Goal: Task Accomplishment & Management: Manage account settings

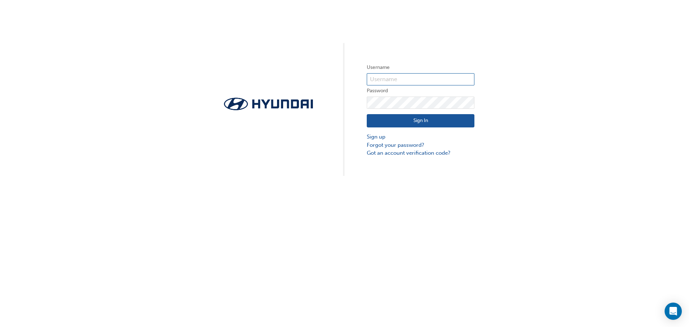
type input "36087"
click at [416, 122] on button "Sign In" at bounding box center [421, 121] width 108 height 14
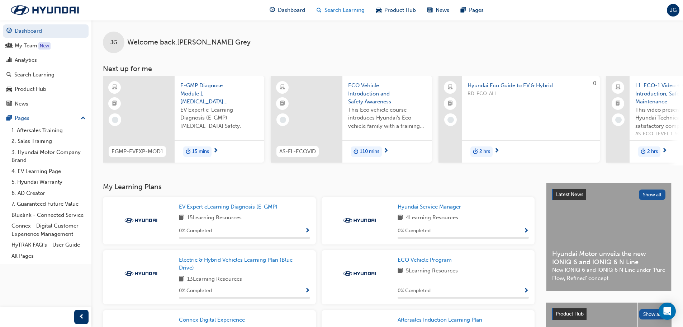
click at [348, 10] on span "Search Learning" at bounding box center [345, 10] width 40 height 8
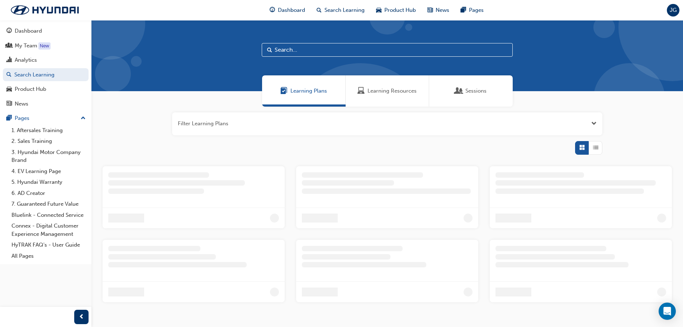
click at [470, 87] on span "Sessions" at bounding box center [476, 91] width 21 height 8
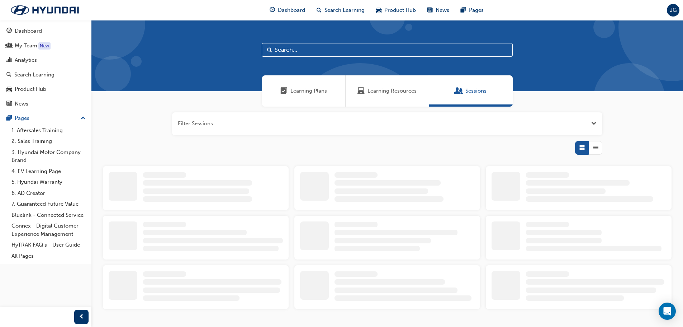
click at [315, 50] on input "text" at bounding box center [387, 50] width 251 height 14
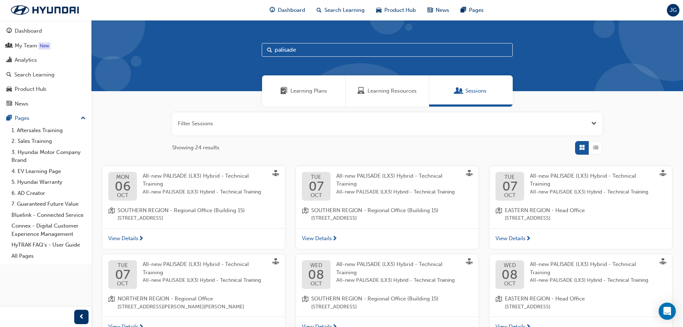
type input "palisade"
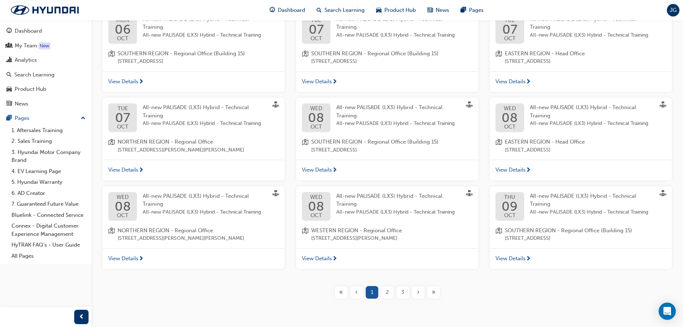
scroll to position [175, 0]
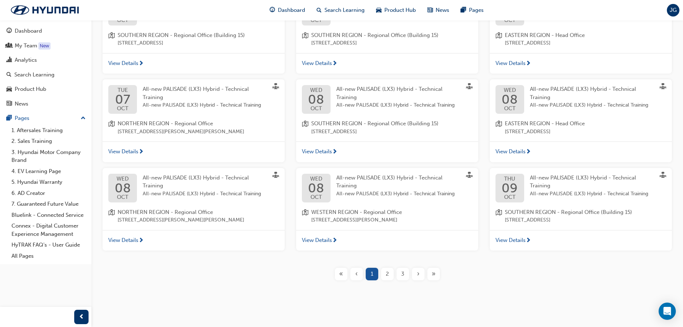
click at [184, 178] on span "All-new PALISADE (LX3) Hybrid - Technical Training" at bounding box center [196, 181] width 106 height 15
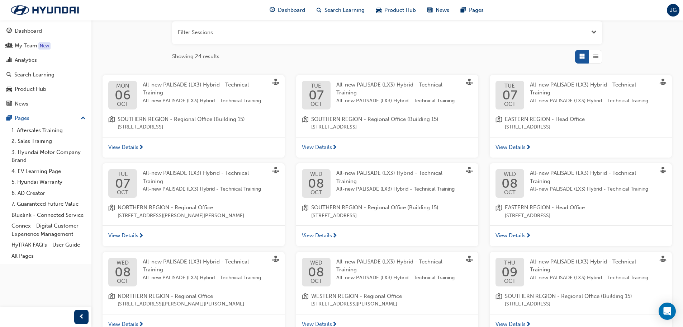
scroll to position [175, 0]
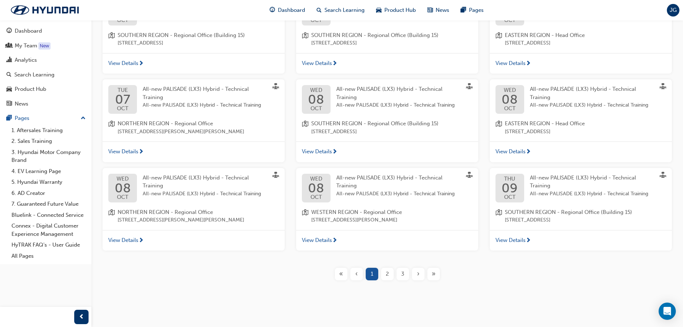
click at [435, 275] on span "»" at bounding box center [434, 274] width 4 height 8
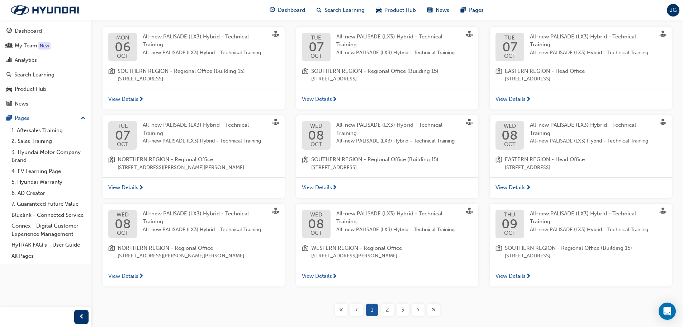
scroll to position [103, 0]
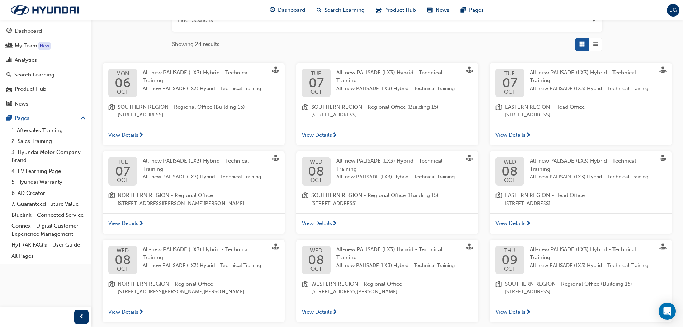
click at [175, 179] on span "All-new PALISADE (LX3) Hybrid - Technical Training" at bounding box center [205, 177] width 125 height 8
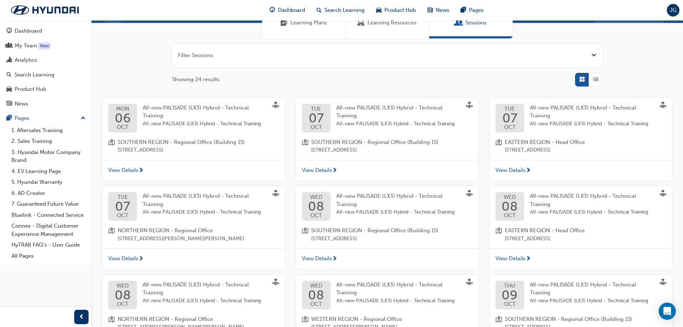
scroll to position [175, 0]
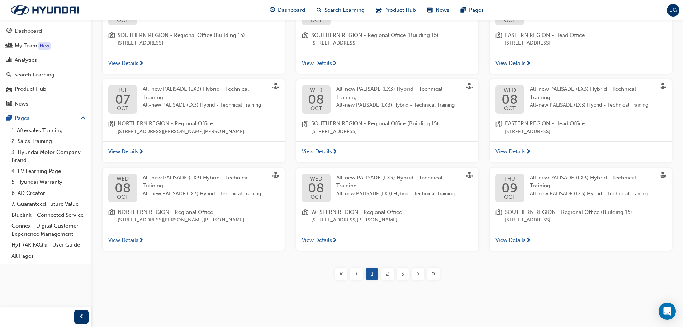
click at [209, 196] on span "All-new PALISADE (LX3) Hybrid - Technical Training" at bounding box center [205, 194] width 125 height 8
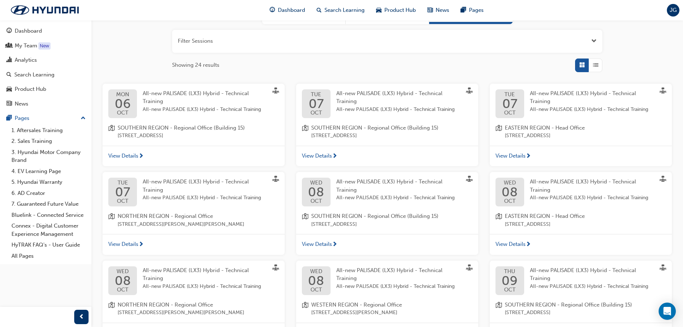
scroll to position [175, 0]
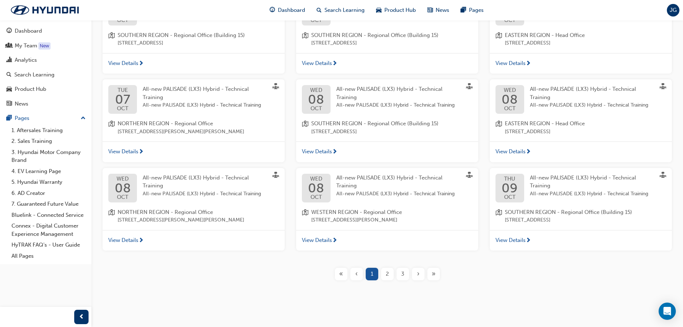
click at [390, 271] on div "2" at bounding box center [387, 274] width 13 height 13
click at [386, 273] on span "2" at bounding box center [387, 274] width 3 height 8
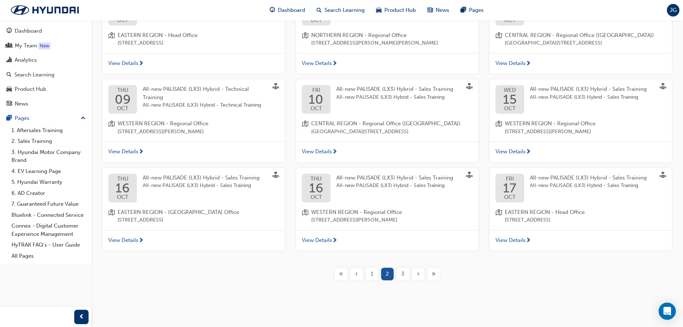
click at [401, 273] on span "3" at bounding box center [402, 274] width 3 height 8
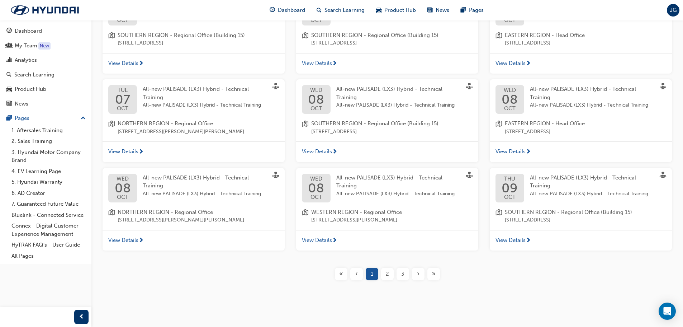
scroll to position [175, 0]
click at [435, 270] on span "»" at bounding box center [434, 274] width 4 height 8
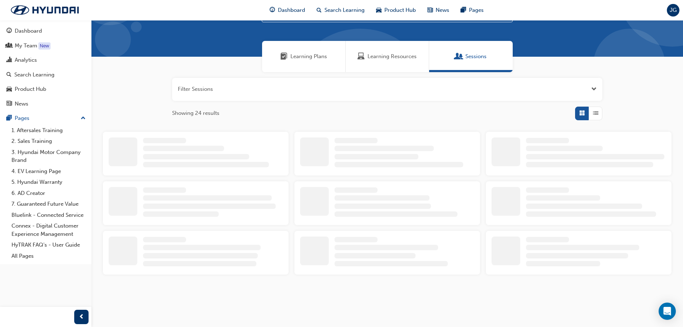
scroll to position [87, 0]
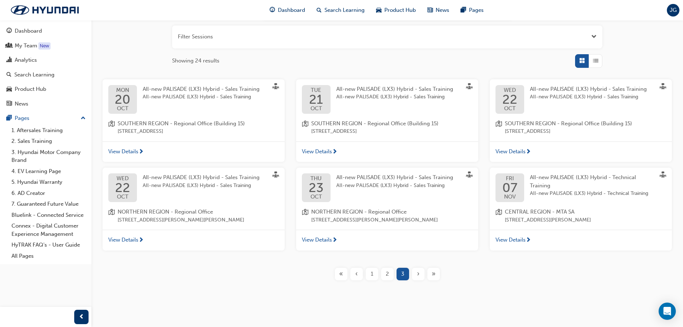
click at [184, 179] on span "All-new PALISADE (LX3) Hybrid - Sales Training" at bounding box center [201, 177] width 117 height 6
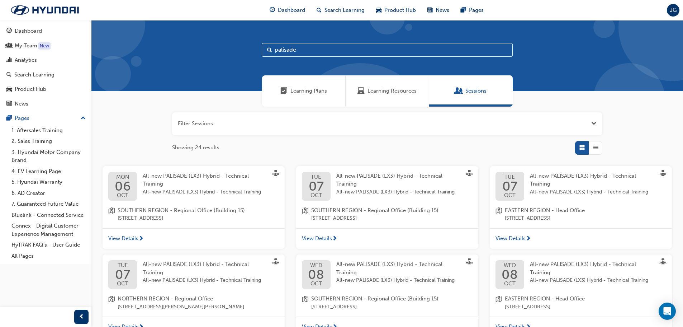
scroll to position [175, 0]
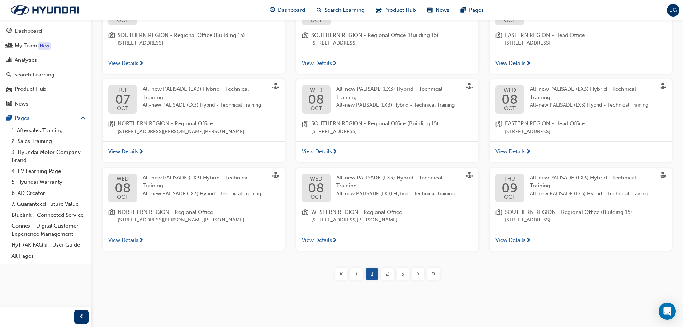
click at [415, 273] on div "›" at bounding box center [418, 274] width 13 height 13
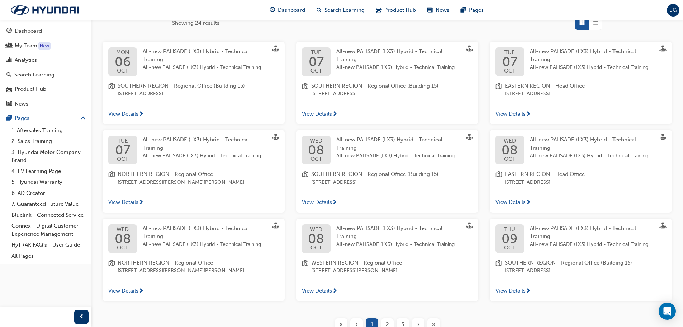
scroll to position [143, 0]
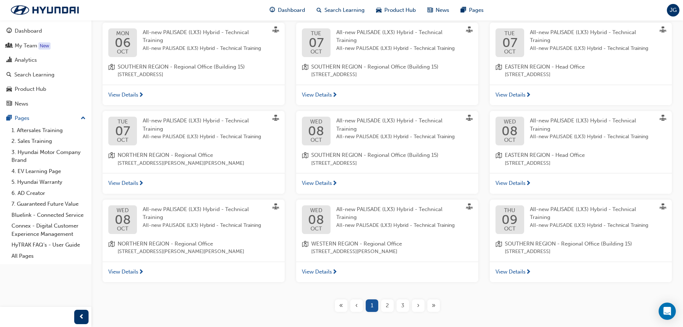
click at [178, 236] on div "[DATE] All-new PALISADE (LX3) Hybrid - Technical Training All-new PALISADE (LX3…" at bounding box center [194, 230] width 182 height 62
click at [177, 249] on span "[STREET_ADDRESS][PERSON_NAME][PERSON_NAME]" at bounding box center [181, 252] width 127 height 8
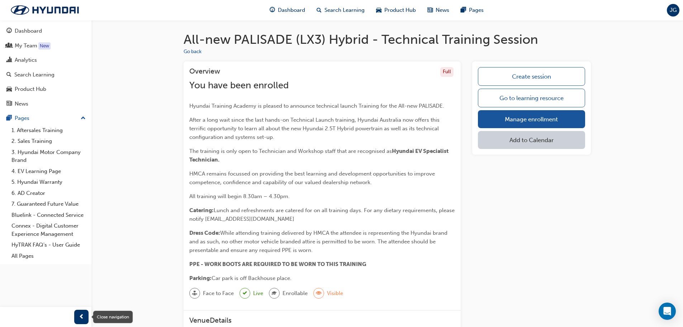
click at [85, 314] on div "button" at bounding box center [81, 317] width 14 height 14
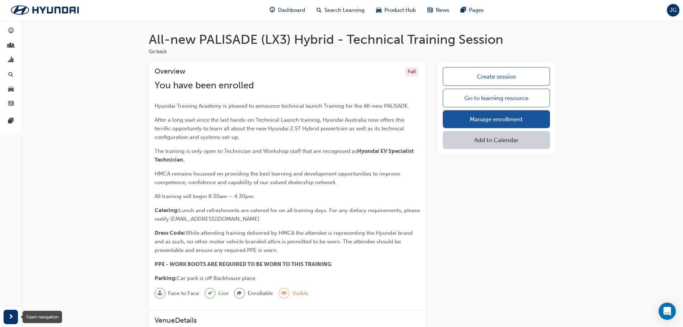
click at [14, 318] on div "button" at bounding box center [11, 317] width 14 height 14
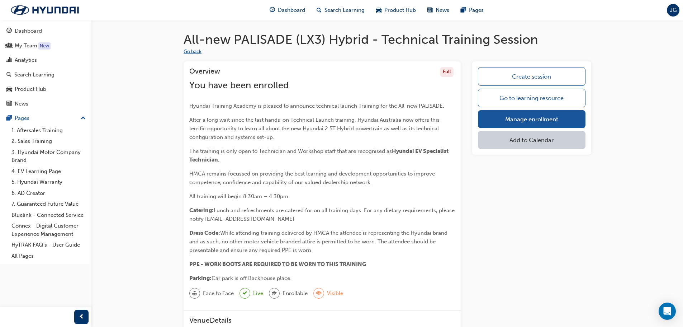
click at [198, 51] on button "Go back" at bounding box center [193, 52] width 18 height 8
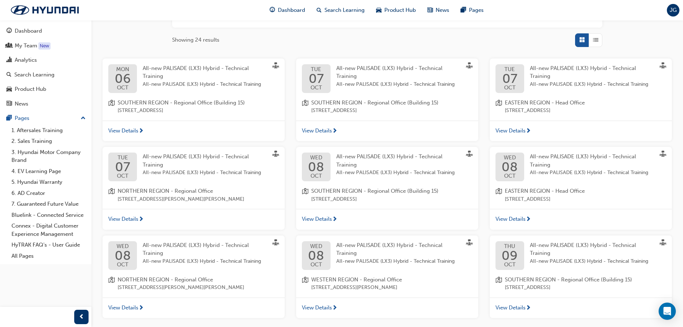
scroll to position [175, 0]
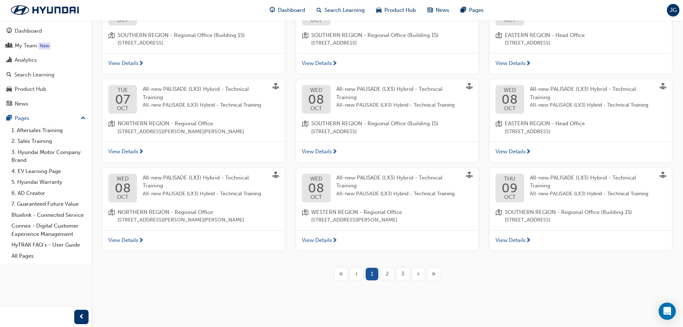
click at [388, 277] on span "2" at bounding box center [387, 274] width 3 height 8
click at [394, 275] on button "2" at bounding box center [387, 274] width 15 height 13
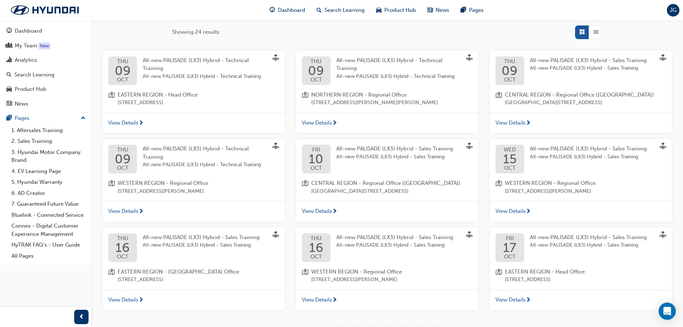
scroll to position [103, 0]
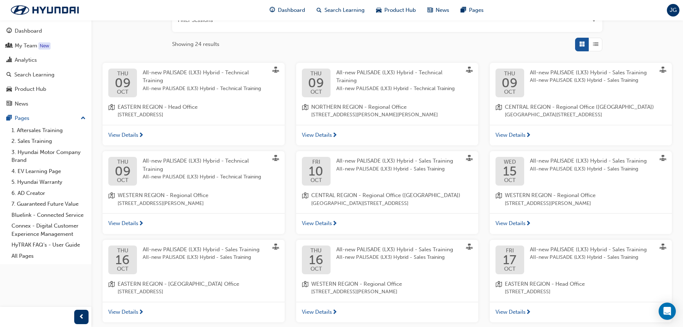
click at [361, 103] on span "NORTHERN REGION - Regional Office" at bounding box center [374, 107] width 127 height 8
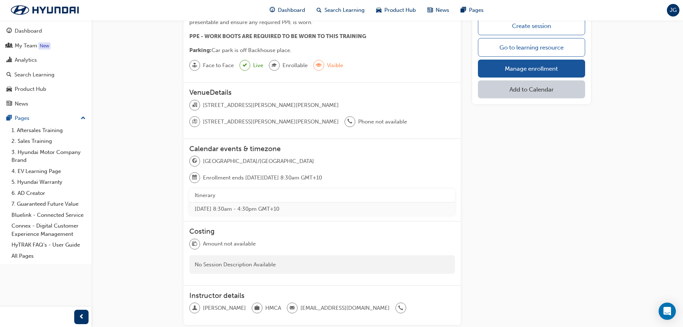
scroll to position [228, 0]
click at [512, 66] on link "Manage enrollment" at bounding box center [531, 69] width 107 height 18
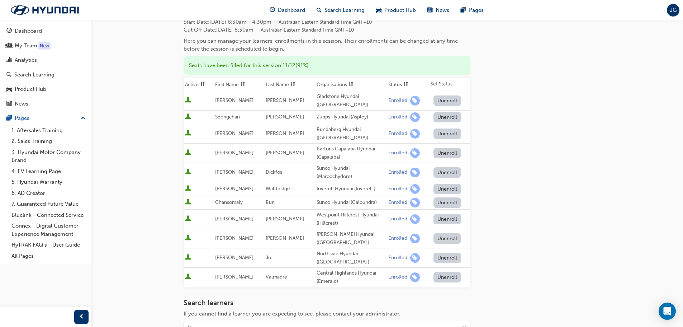
scroll to position [166, 0]
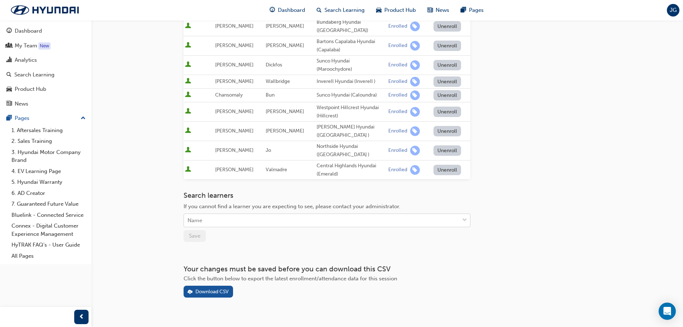
click at [223, 214] on div "Name" at bounding box center [321, 220] width 275 height 13
type input "chan"
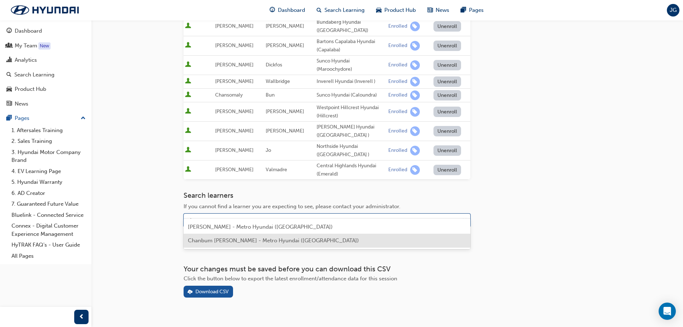
click at [220, 238] on span "Chanbum [PERSON_NAME] - Metro Hyundai ([GEOGRAPHIC_DATA])" at bounding box center [273, 240] width 171 height 6
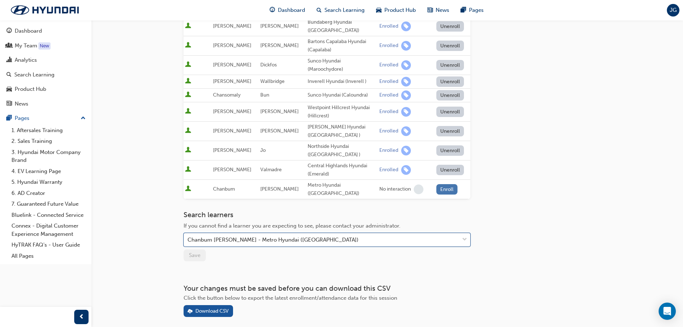
click at [447, 184] on button "Enroll" at bounding box center [448, 189] width 22 height 10
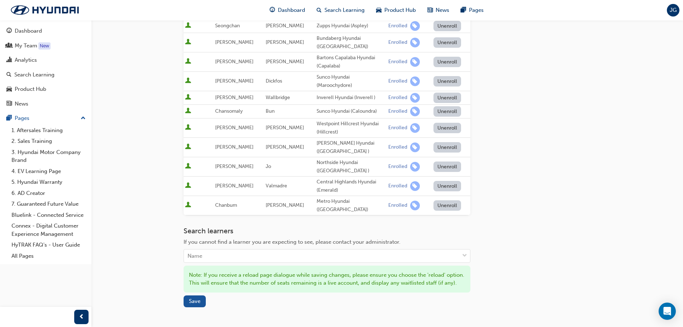
scroll to position [215, 0]
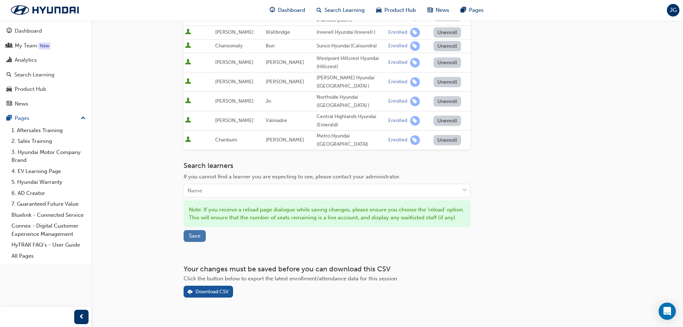
click at [193, 232] on span "Save" at bounding box center [194, 235] width 11 height 6
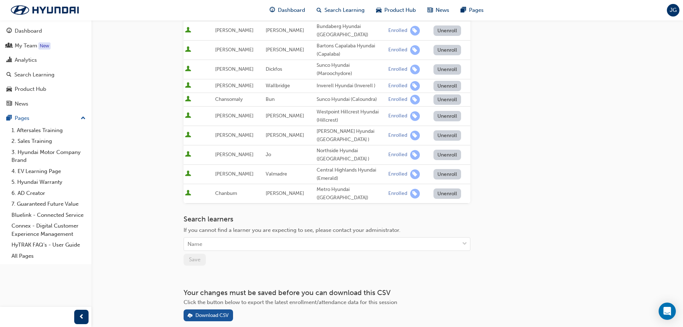
scroll to position [180, 0]
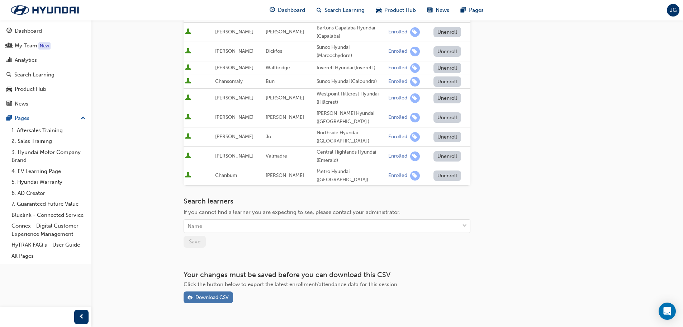
click at [199, 294] on div "Download CSV" at bounding box center [212, 297] width 33 height 6
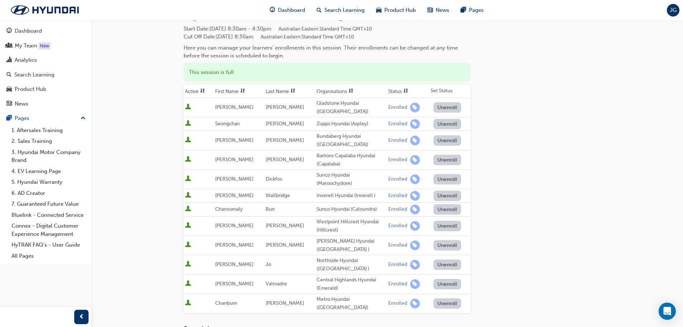
scroll to position [0, 0]
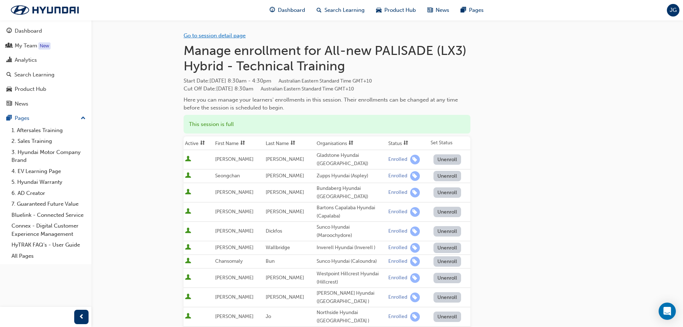
click at [219, 37] on link "Go to session detail page" at bounding box center [215, 35] width 62 height 6
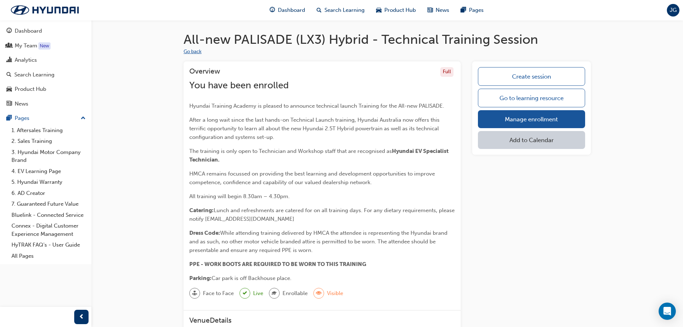
click at [194, 51] on button "Go back" at bounding box center [193, 52] width 18 height 8
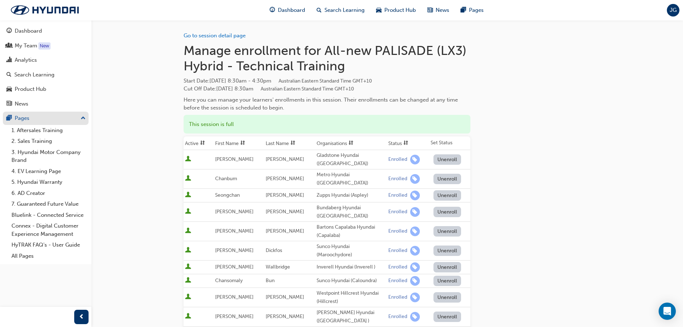
click at [24, 121] on div "Pages" at bounding box center [22, 118] width 15 height 8
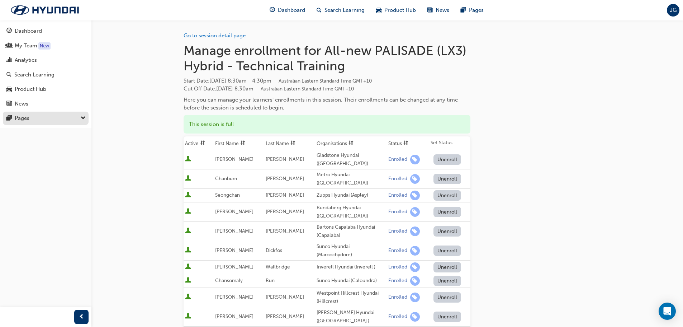
click at [32, 117] on div "Pages" at bounding box center [45, 118] width 79 height 9
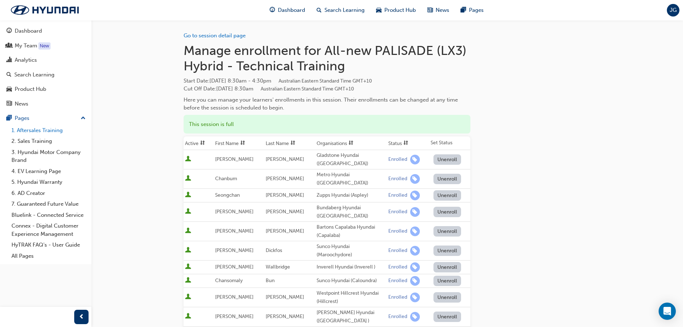
click at [30, 130] on link "1. Aftersales Training" at bounding box center [49, 130] width 80 height 11
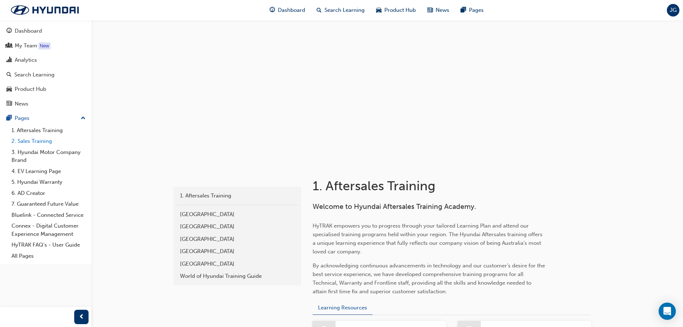
click at [37, 141] on link "2. Sales Training" at bounding box center [49, 141] width 80 height 11
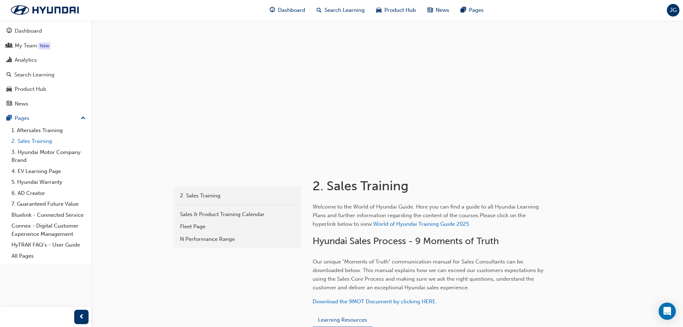
click at [29, 137] on link "2. Sales Training" at bounding box center [49, 141] width 80 height 11
click at [35, 128] on link "1. Aftersales Training" at bounding box center [49, 130] width 80 height 11
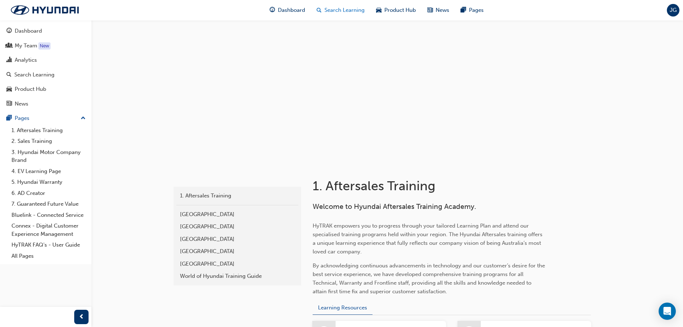
click at [327, 9] on span "Search Learning" at bounding box center [345, 10] width 40 height 8
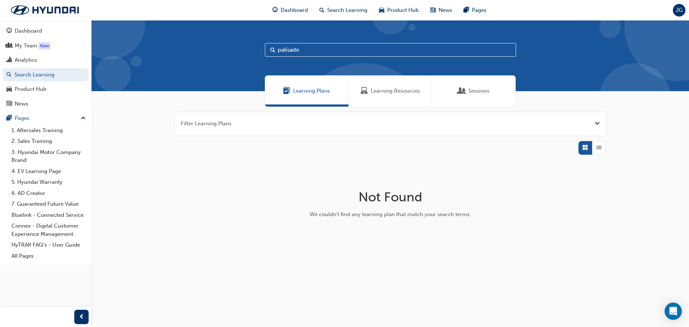
click at [474, 90] on span "Sessions" at bounding box center [478, 91] width 21 height 8
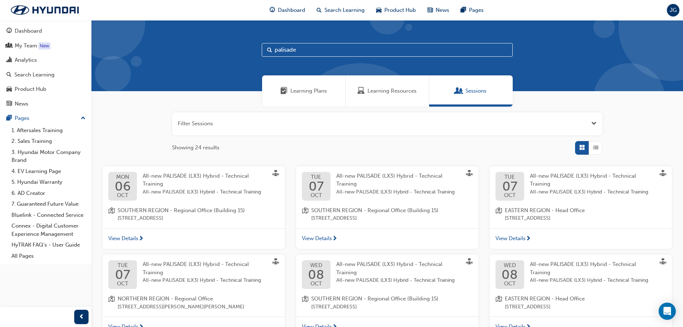
click at [306, 49] on input "palisade" at bounding box center [387, 50] width 251 height 14
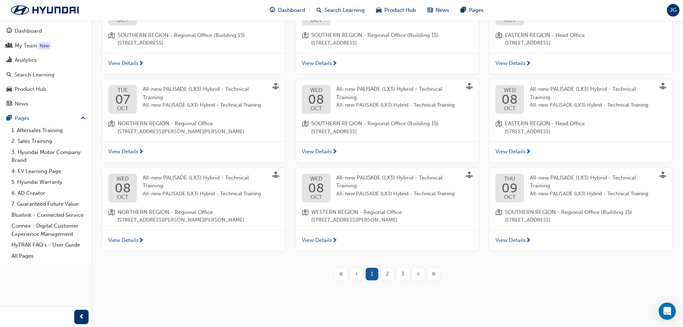
click at [424, 273] on div "›" at bounding box center [418, 274] width 13 height 13
click at [420, 275] on div "›" at bounding box center [418, 274] width 13 height 13
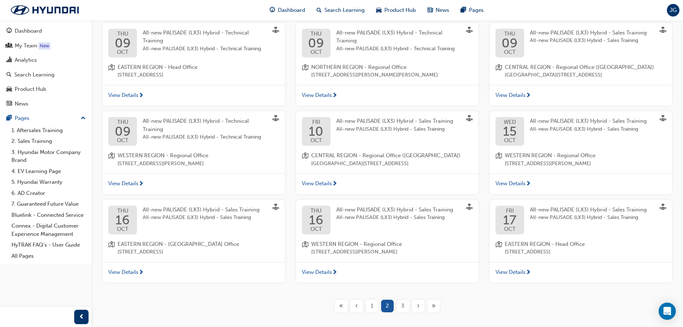
scroll to position [143, 0]
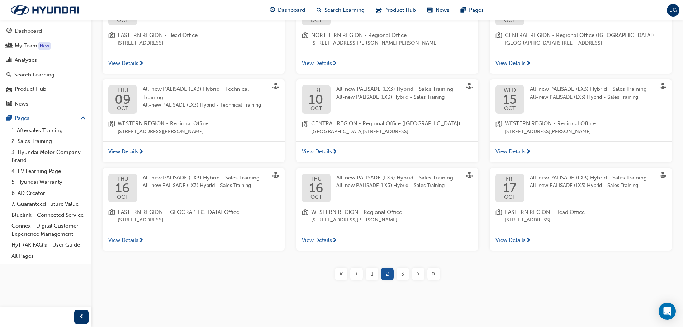
click at [420, 274] on div "›" at bounding box center [418, 274] width 13 height 13
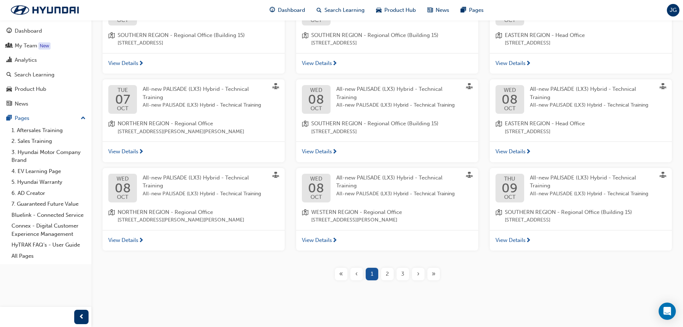
scroll to position [175, 0]
click at [418, 274] on span "›" at bounding box center [418, 274] width 3 height 8
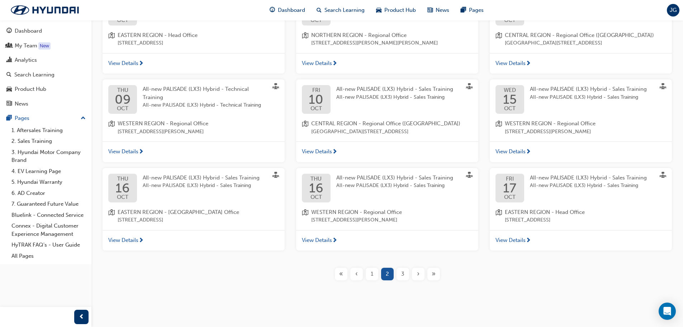
click at [418, 278] on span "›" at bounding box center [418, 274] width 3 height 8
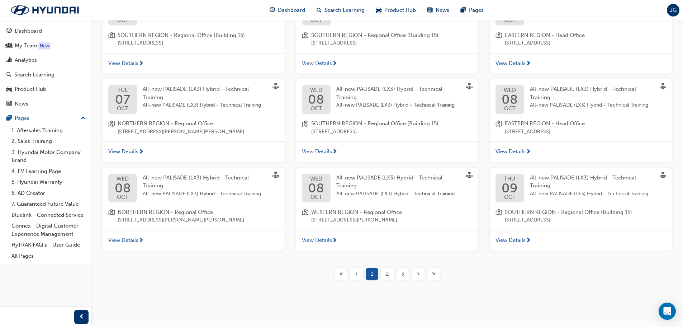
click at [406, 274] on div "3" at bounding box center [403, 274] width 13 height 13
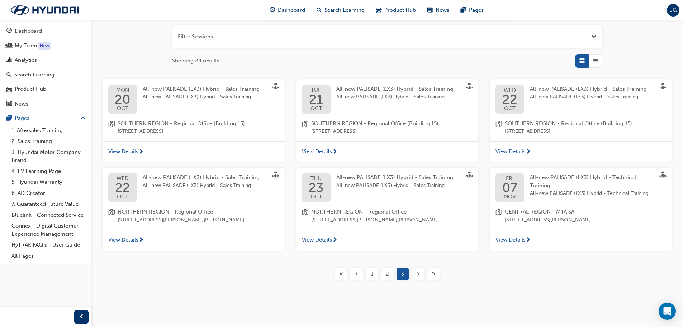
scroll to position [87, 0]
click at [143, 209] on span "NORTHERN REGION - Regional Office" at bounding box center [181, 212] width 127 height 8
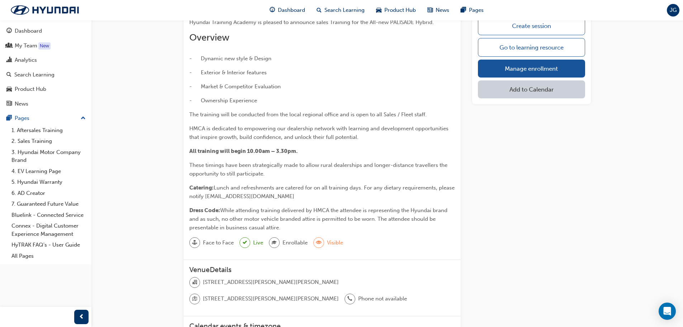
scroll to position [82, 0]
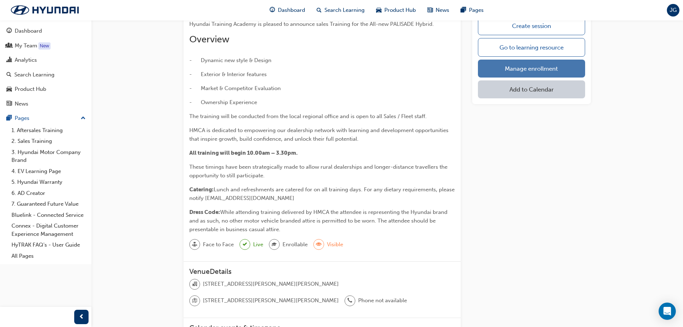
click at [509, 65] on link "Manage enrollment" at bounding box center [531, 69] width 107 height 18
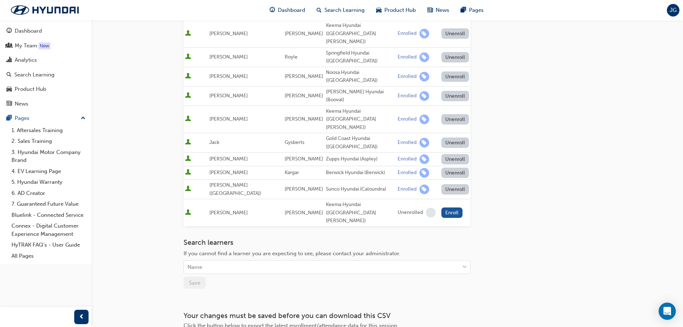
scroll to position [185, 0]
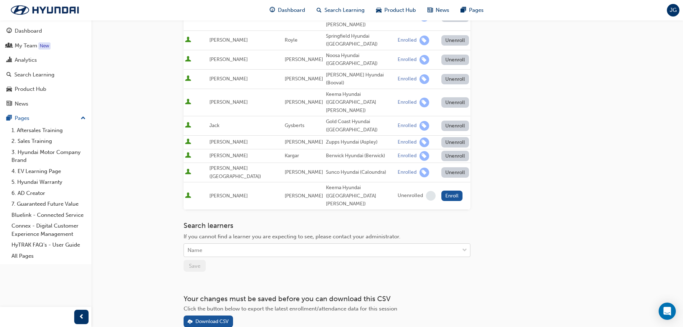
click at [230, 244] on div "Name" at bounding box center [321, 250] width 275 height 13
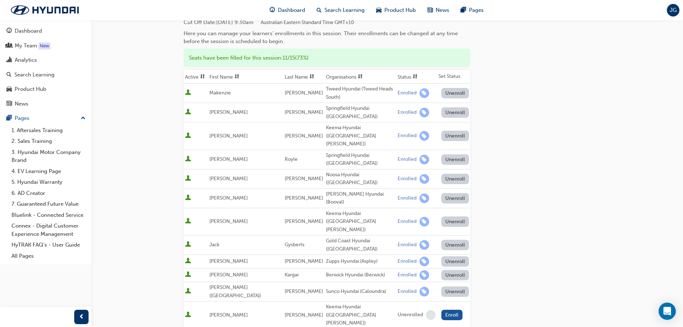
scroll to position [143, 0]
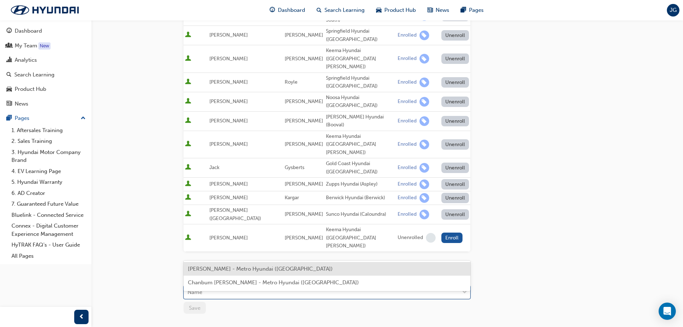
click at [203, 286] on div "Name" at bounding box center [321, 292] width 275 height 13
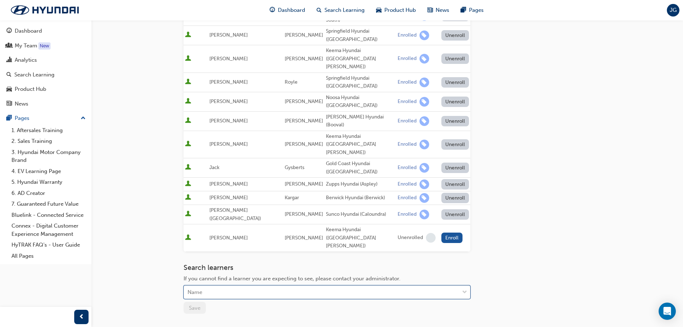
click at [203, 286] on div "Name" at bounding box center [321, 292] width 275 height 13
type input "y"
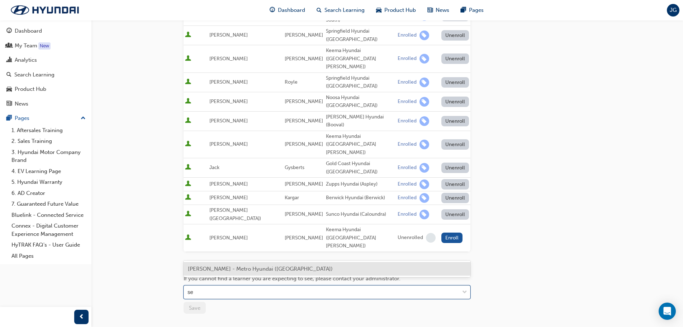
type input "s"
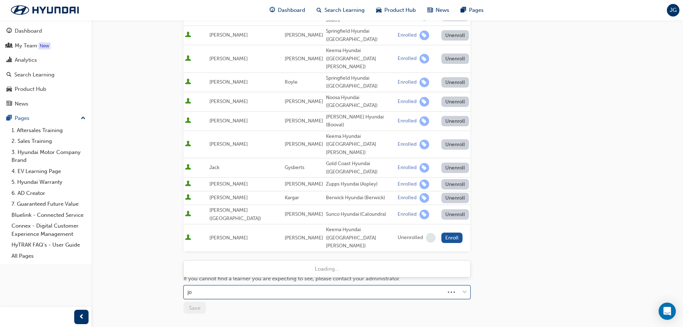
type input "j"
click at [223, 286] on div "Name" at bounding box center [321, 292] width 275 height 13
type input "sung"
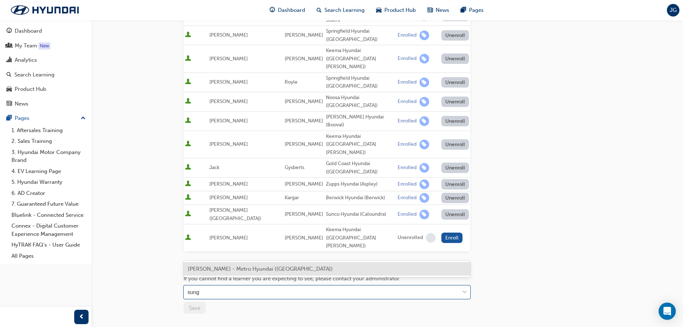
click at [221, 269] on span "[PERSON_NAME] - Metro Hyundai ([GEOGRAPHIC_DATA])" at bounding box center [260, 268] width 145 height 6
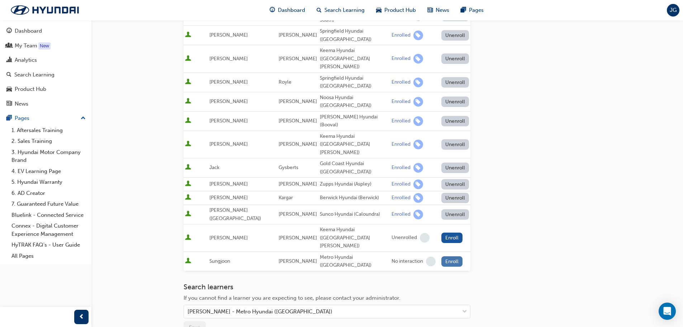
click at [444, 256] on button "Enroll" at bounding box center [453, 261] width 22 height 10
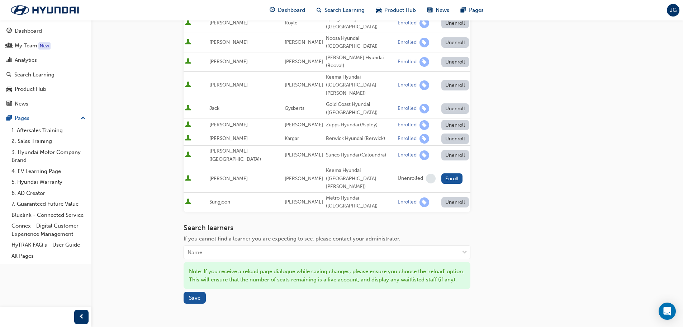
scroll to position [215, 0]
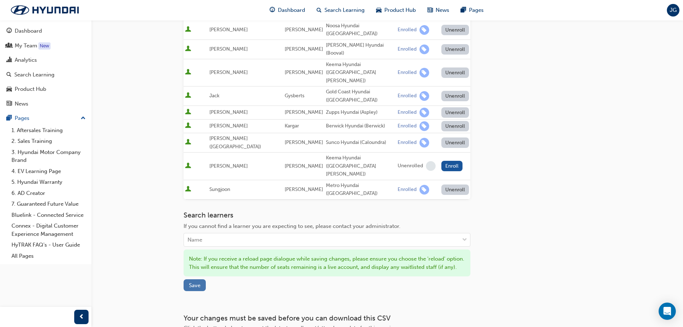
click at [197, 282] on span "Save" at bounding box center [194, 285] width 11 height 6
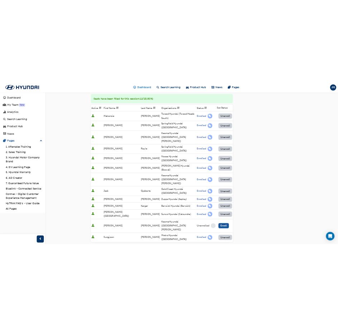
scroll to position [107, 0]
